Goal: Find contact information: Find specific fact

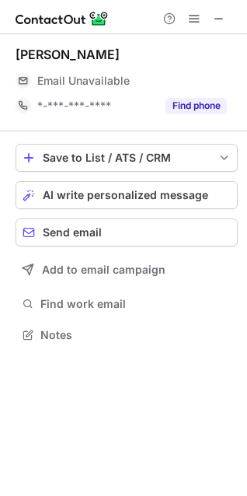
scroll to position [324, 247]
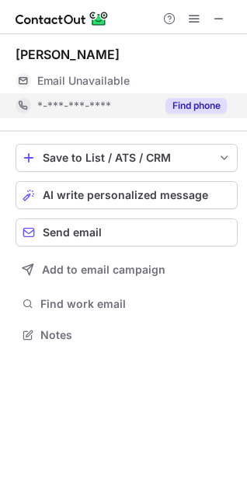
click at [194, 103] on button "Find phone" at bounding box center [196, 106] width 61 height 16
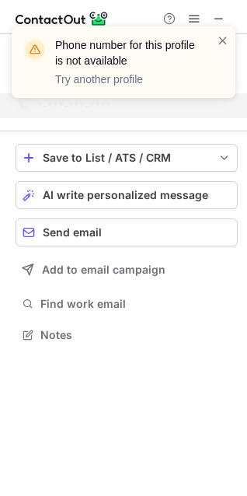
click at [218, 19] on div "Phone number for this profile is not available Try another profile" at bounding box center [123, 68] width 249 height 115
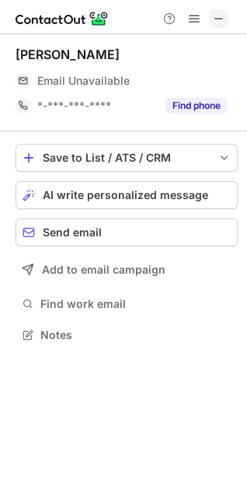
click at [222, 19] on span at bounding box center [219, 18] width 12 height 12
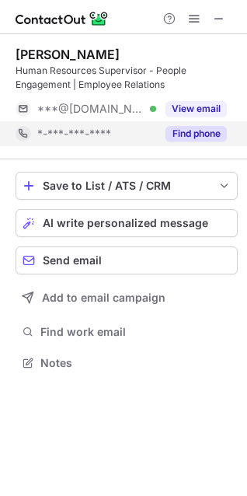
scroll to position [352, 247]
click at [206, 131] on button "Find phone" at bounding box center [196, 134] width 61 height 16
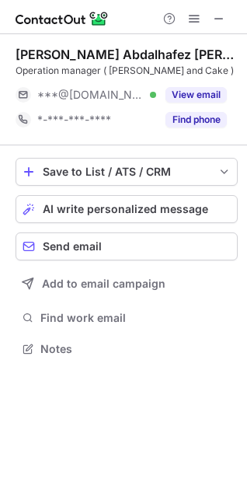
scroll to position [338, 247]
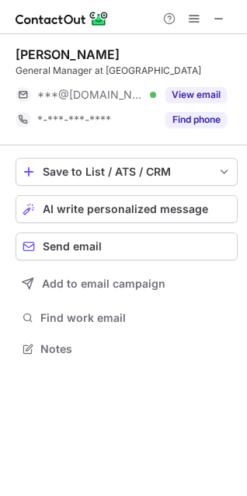
scroll to position [338, 247]
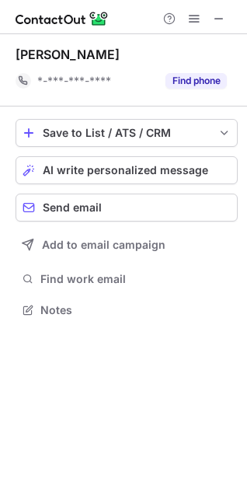
scroll to position [299, 247]
click at [228, 17] on button at bounding box center [219, 18] width 19 height 19
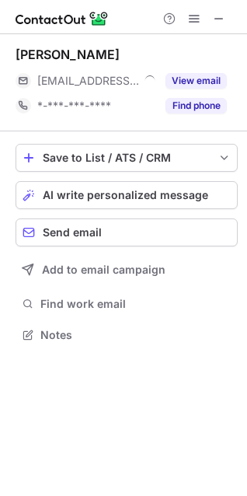
scroll to position [324, 247]
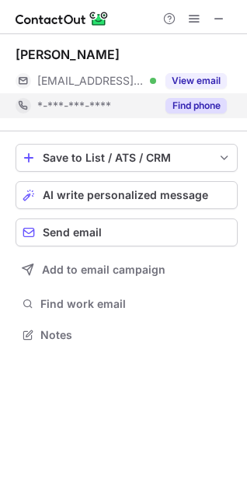
click at [218, 103] on button "Find phone" at bounding box center [196, 106] width 61 height 16
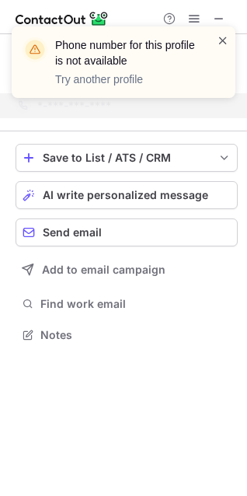
click at [220, 33] on span at bounding box center [223, 41] width 12 height 16
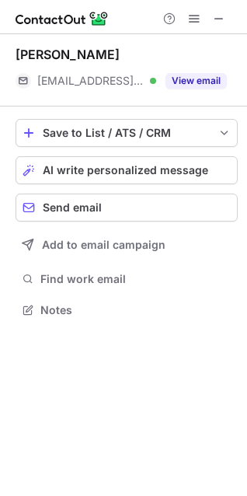
scroll to position [299, 247]
click at [216, 16] on span at bounding box center [219, 18] width 12 height 12
